Goal: Information Seeking & Learning: Learn about a topic

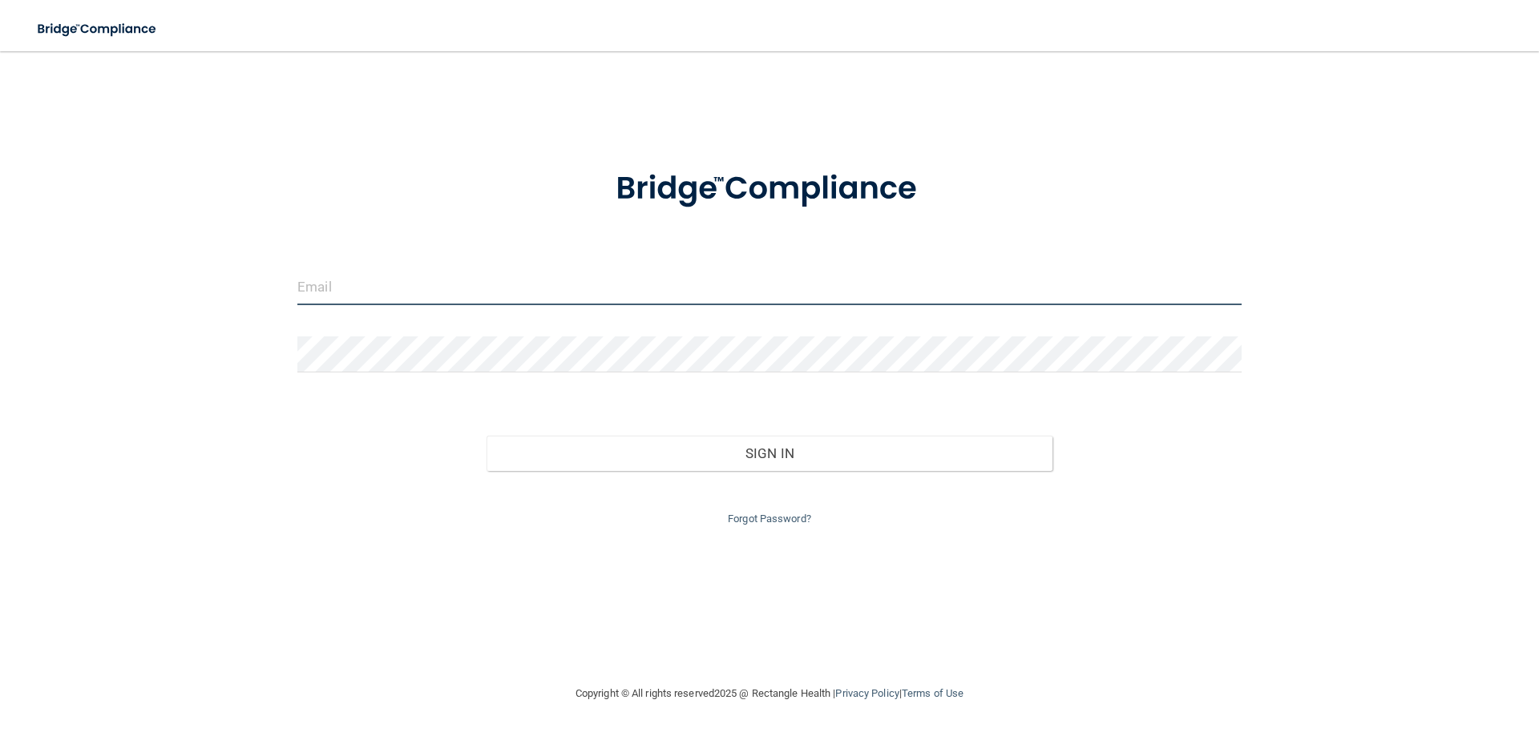
type input "[PERSON_NAME][EMAIL_ADDRESS][DOMAIN_NAME]"
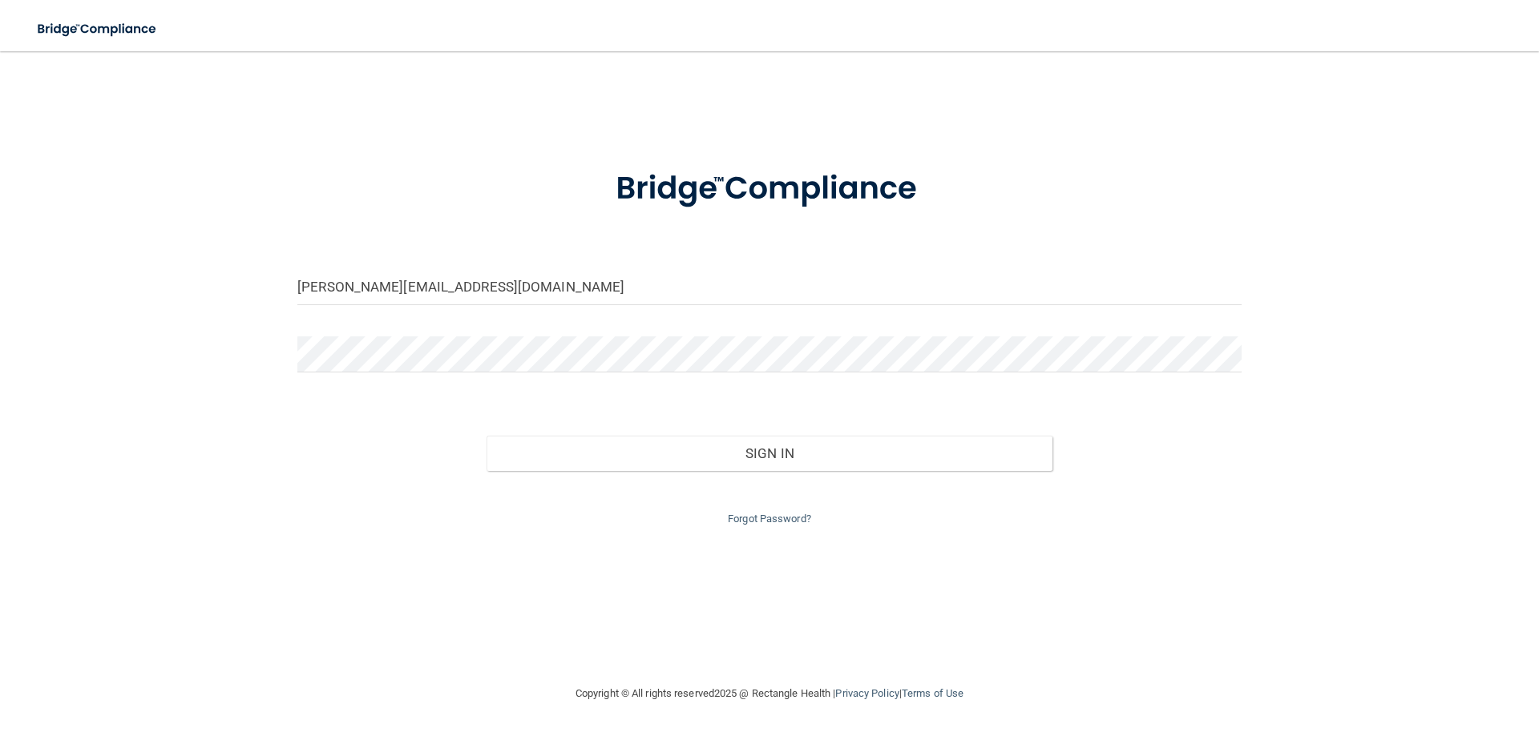
click at [701, 473] on div "Forgot Password?" at bounding box center [769, 500] width 968 height 58
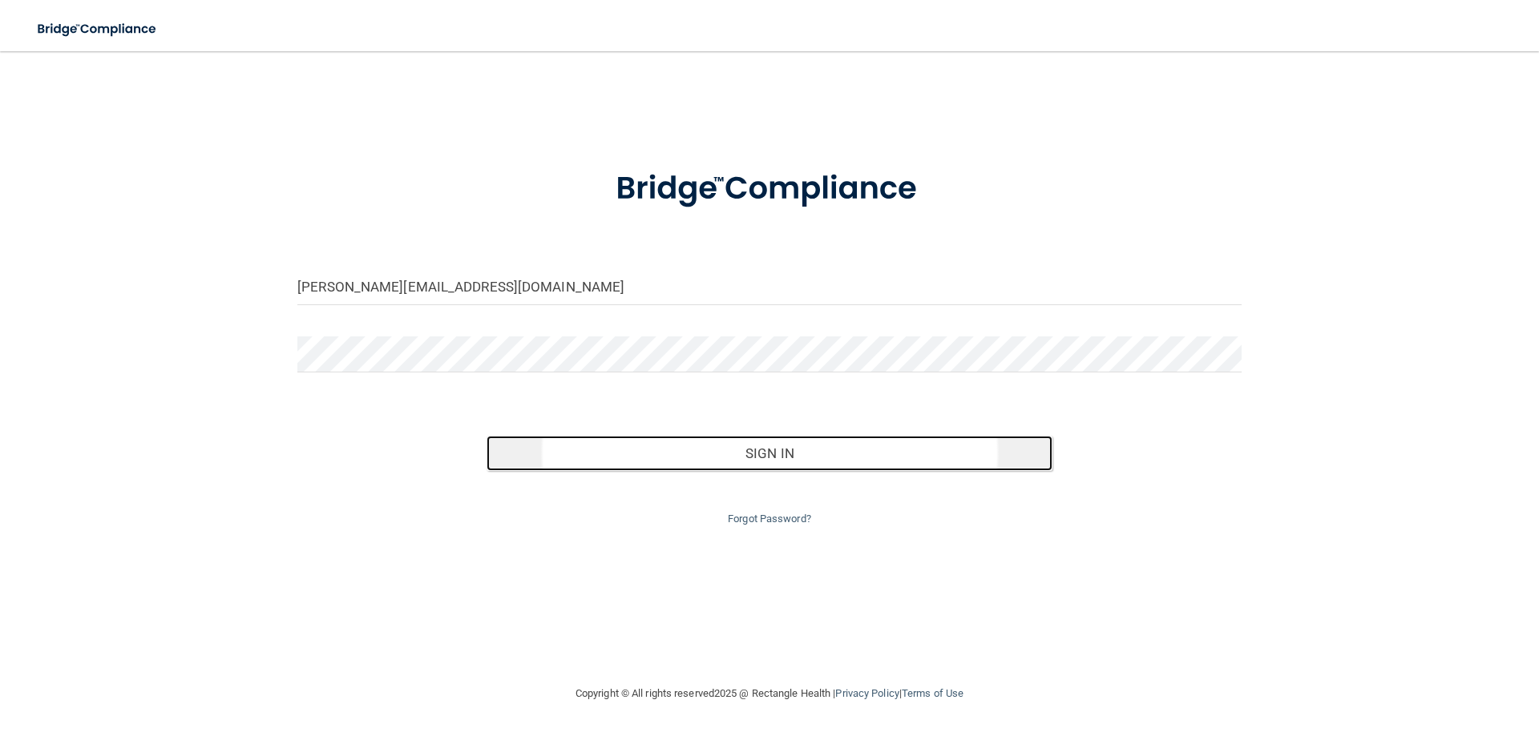
click at [708, 458] on button "Sign In" at bounding box center [769, 453] width 567 height 35
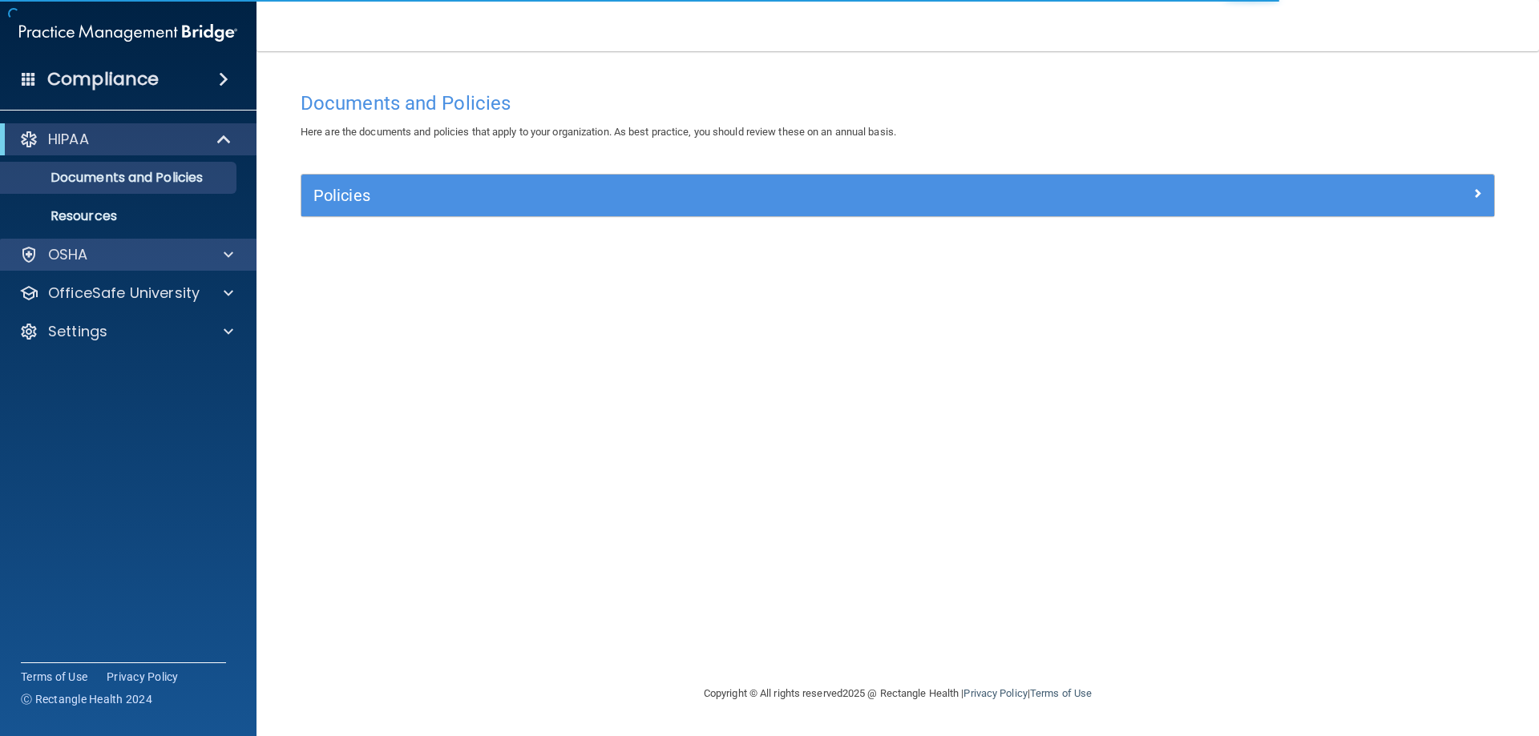
click at [159, 267] on div "OSHA" at bounding box center [128, 255] width 257 height 32
click at [231, 264] on span at bounding box center [229, 254] width 10 height 19
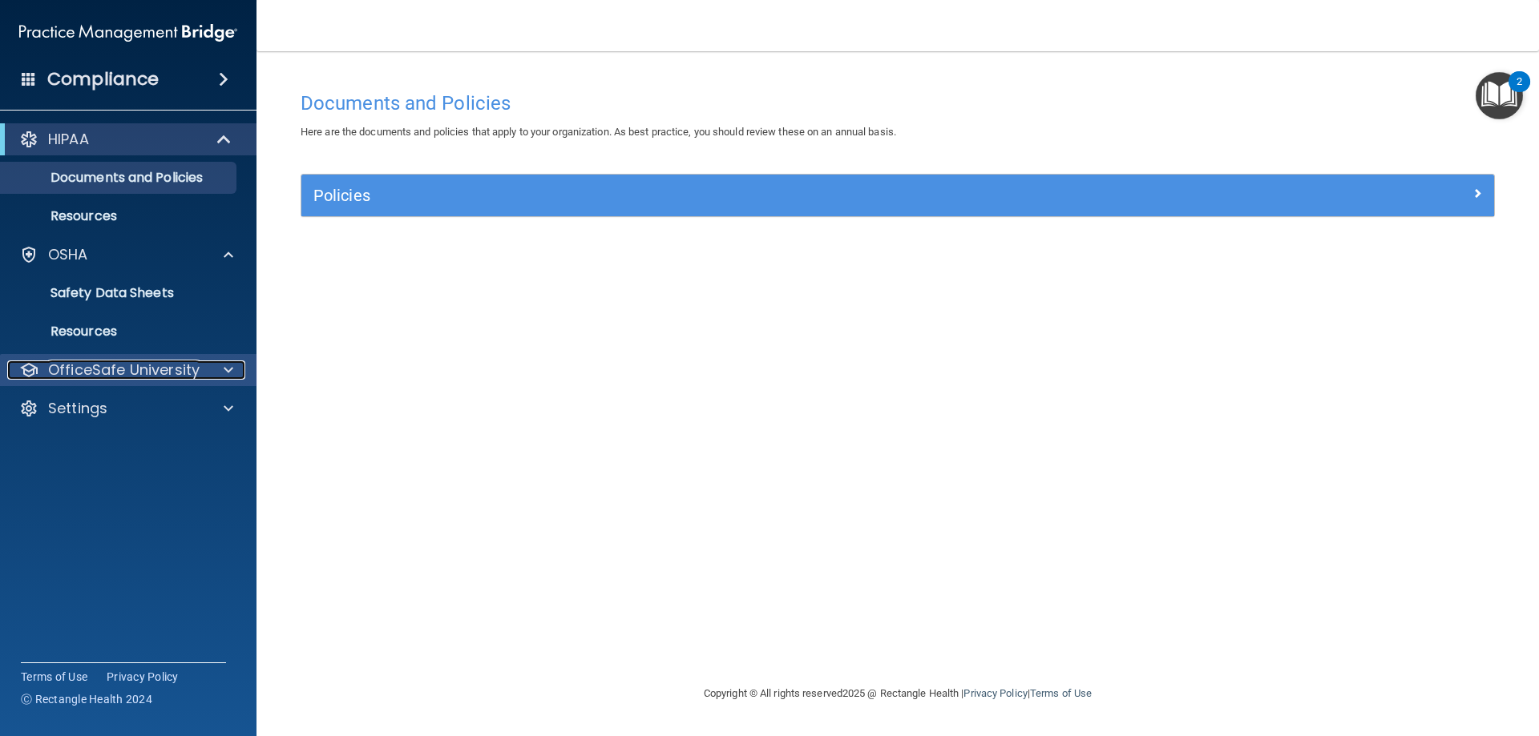
click at [173, 361] on p "OfficeSafe University" at bounding box center [123, 370] width 151 height 19
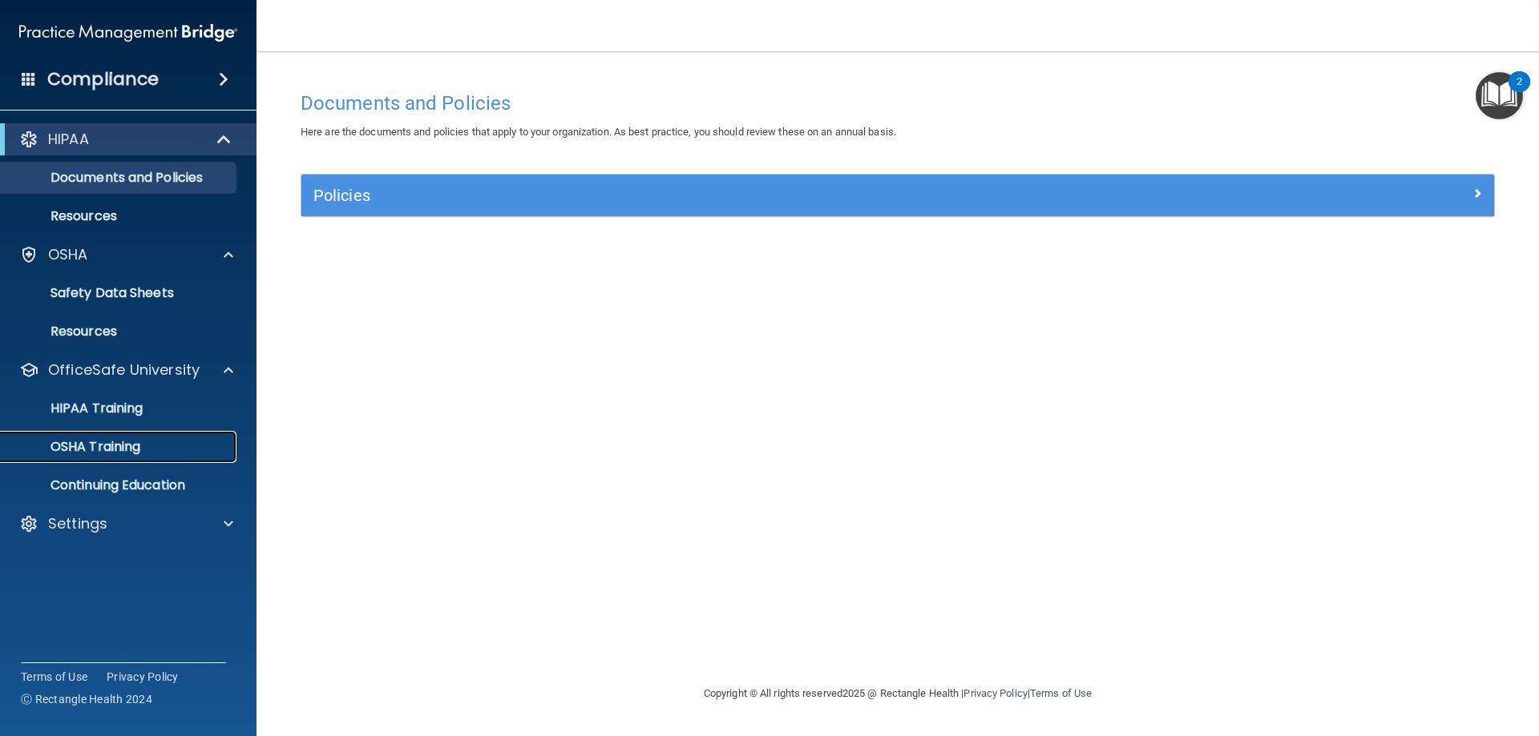
click at [105, 452] on p "OSHA Training" at bounding box center [75, 447] width 130 height 16
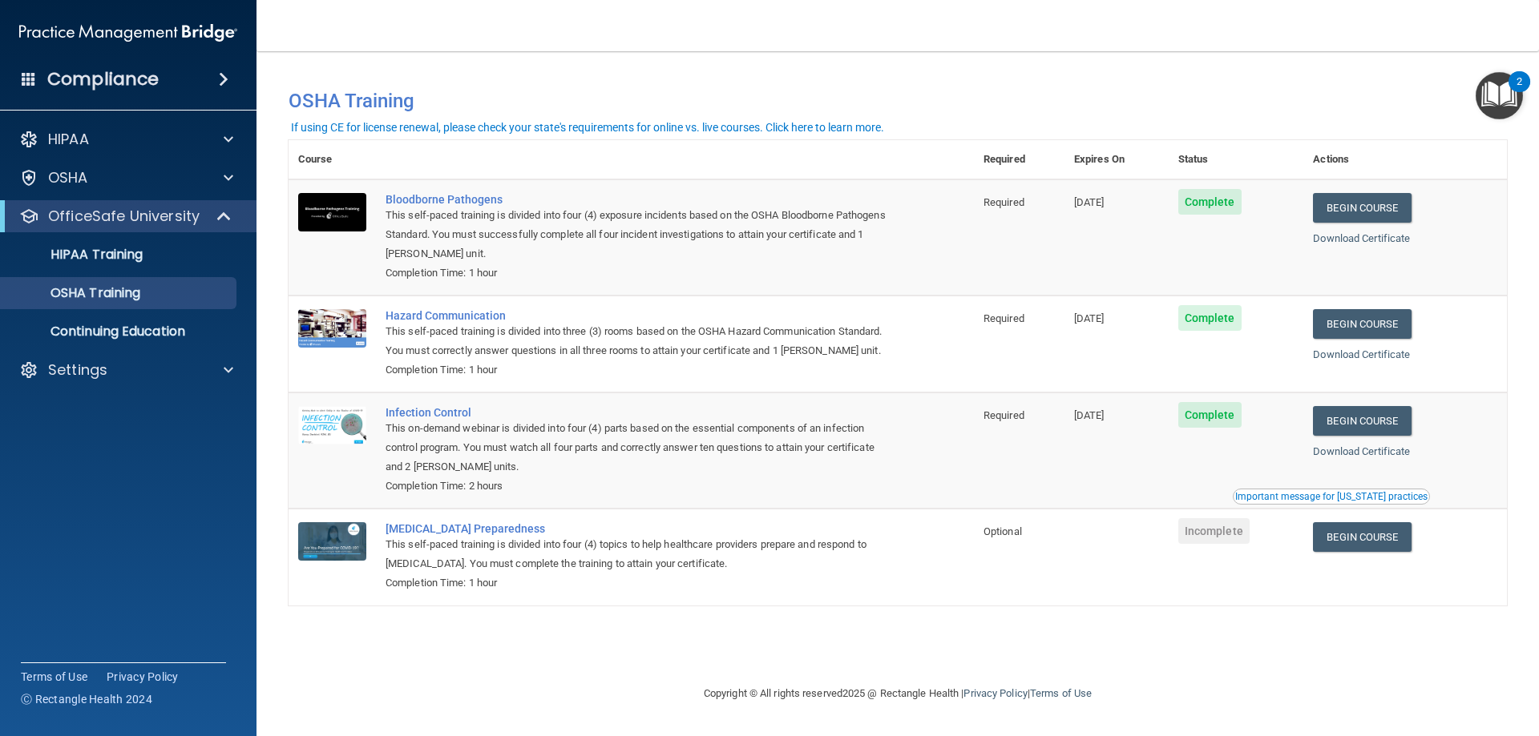
click at [458, 648] on div "You have a course that has expired or is incomplete. Please complete the course…" at bounding box center [898, 367] width 1218 height 601
